Goal: Book appointment/travel/reservation

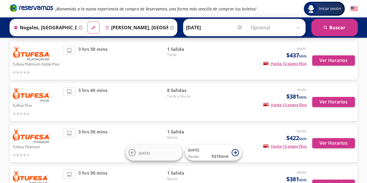
scroll to position [78, 0]
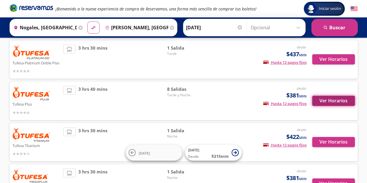
click at [330, 102] on button "Ver Horarios" at bounding box center [333, 101] width 43 height 10
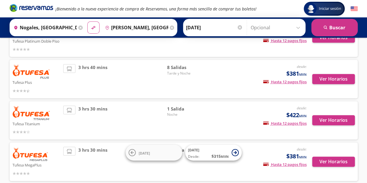
scroll to position [110, 0]
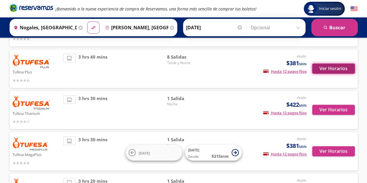
click at [335, 70] on button "Ver Horarios" at bounding box center [333, 68] width 43 height 10
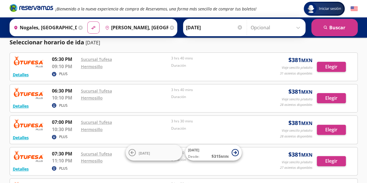
scroll to position [18, 0]
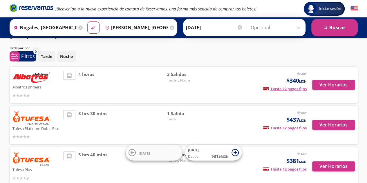
scroll to position [13, 0]
